Goal: Find specific page/section: Find specific page/section

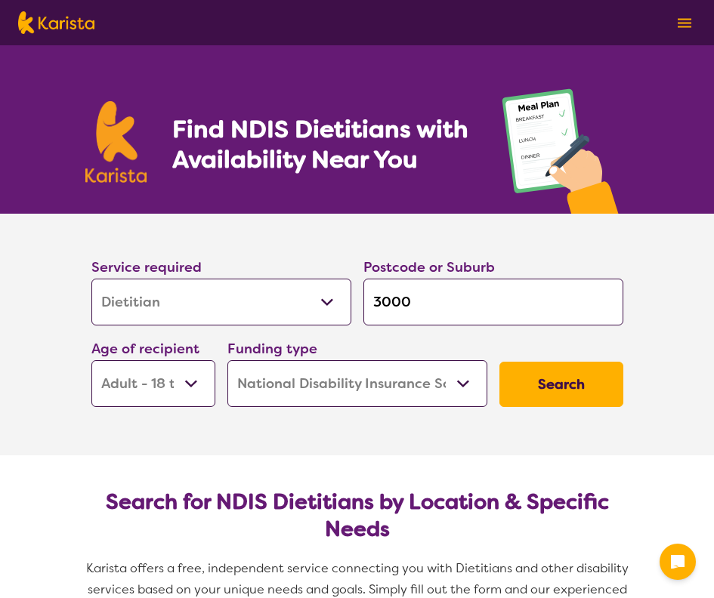
select select "Dietitian"
select select "AD"
select select "NDIS"
select select "Dietitian"
select select "AD"
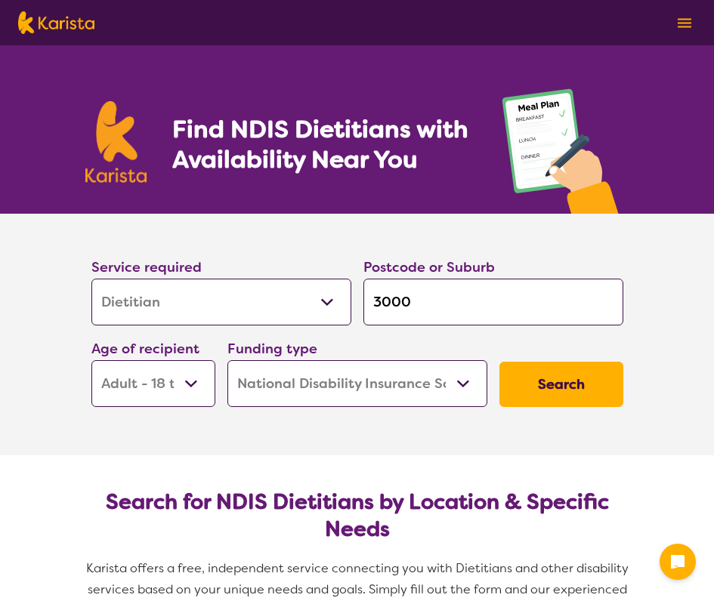
select select "NDIS"
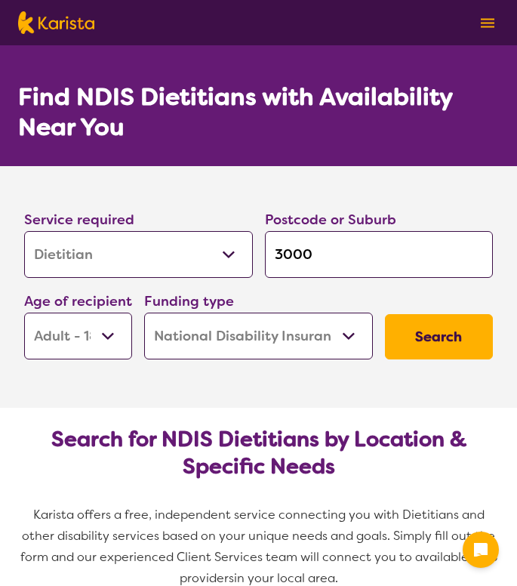
select select "Dietitian"
select select "AD"
select select "NDIS"
select select "Dietitian"
select select "AD"
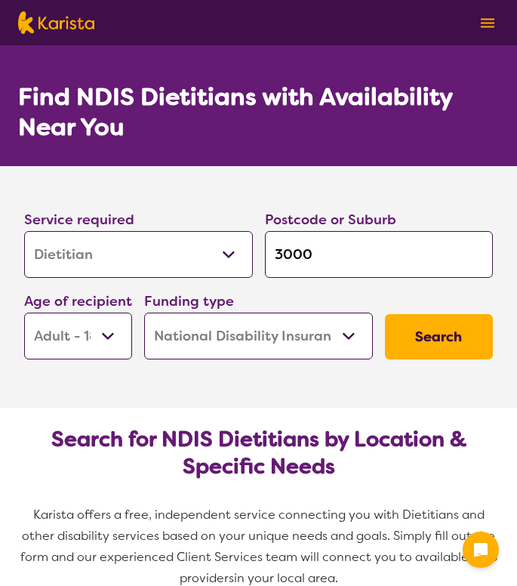
select select "NDIS"
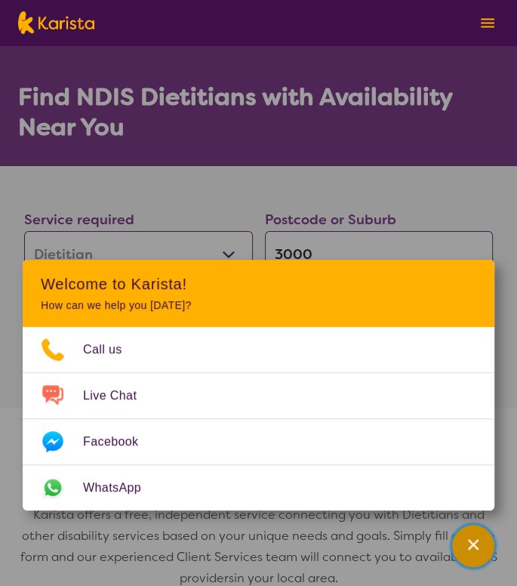
click at [483, 543] on div "Channel Menu" at bounding box center [474, 546] width 30 height 33
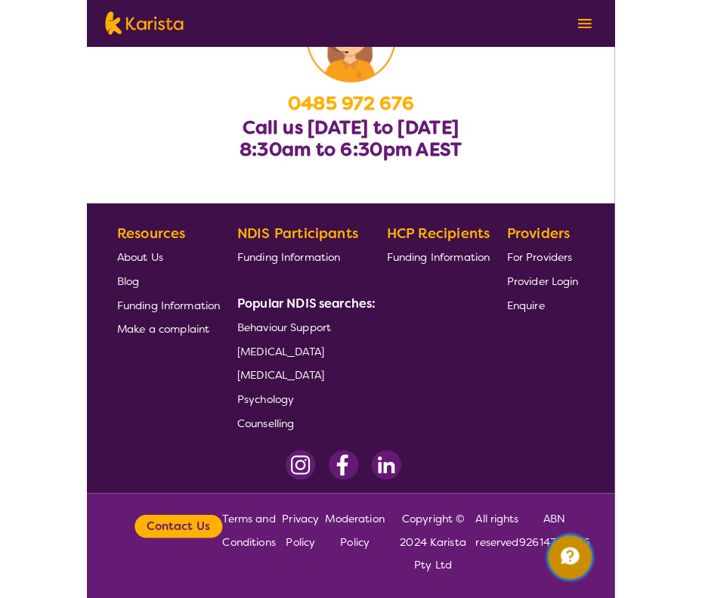
scroll to position [2605, 0]
